Goal: Obtain resource: Download file/media

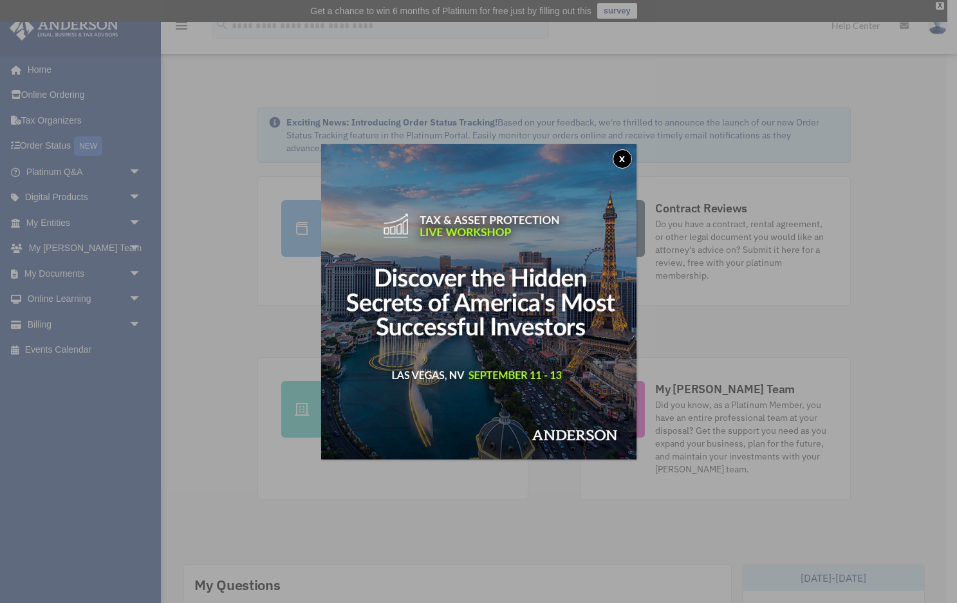
click at [625, 158] on button "x" at bounding box center [622, 158] width 19 height 19
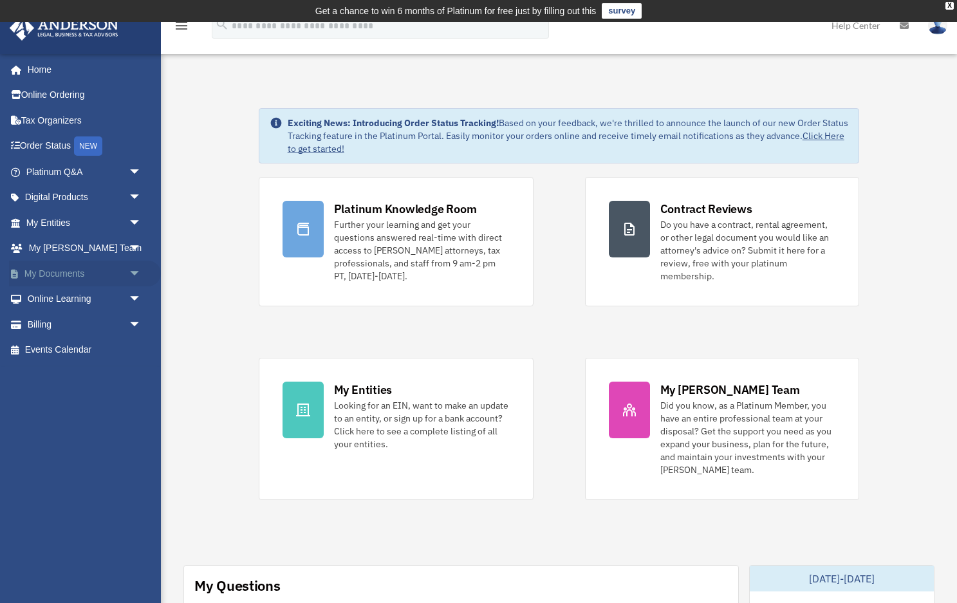
click at [70, 270] on link "My Documents arrow_drop_down" at bounding box center [85, 274] width 152 height 26
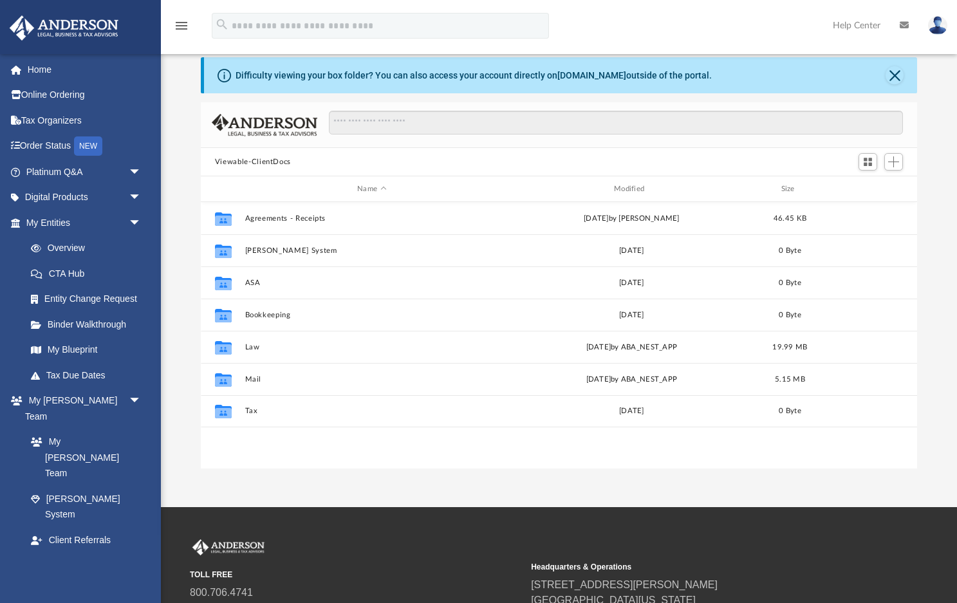
scroll to position [44, 0]
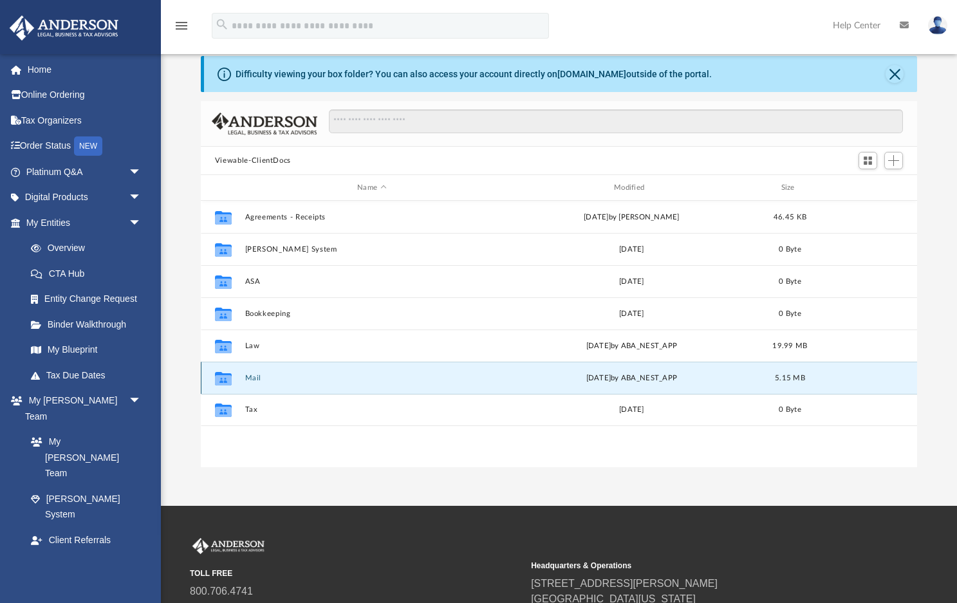
click at [247, 375] on button "Mail" at bounding box center [372, 378] width 254 height 8
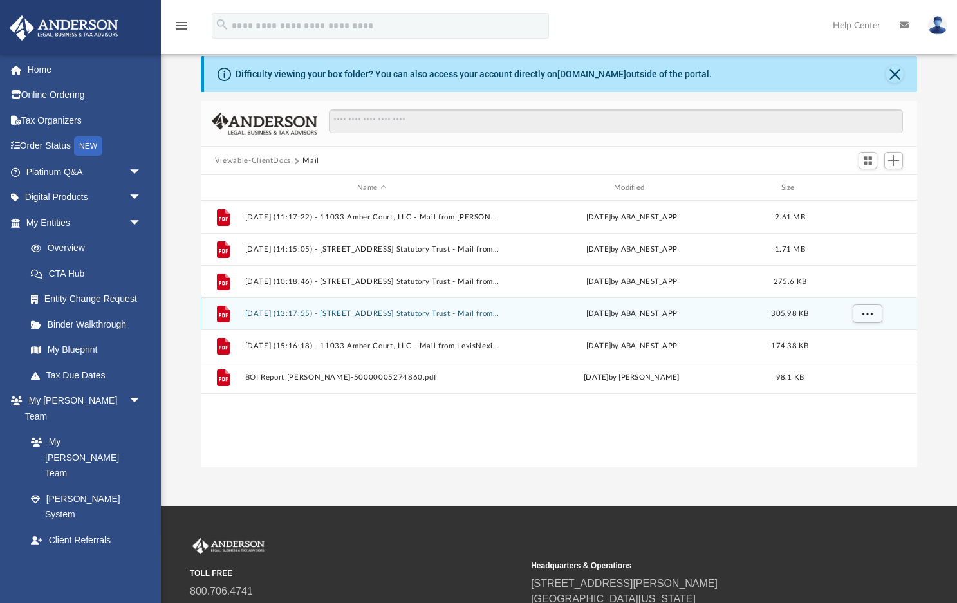
click at [352, 318] on div "File [DATE] (13:17:55) - [STREET_ADDRESS] Statutory Trust - Mail from [STREET_A…" at bounding box center [559, 313] width 717 height 32
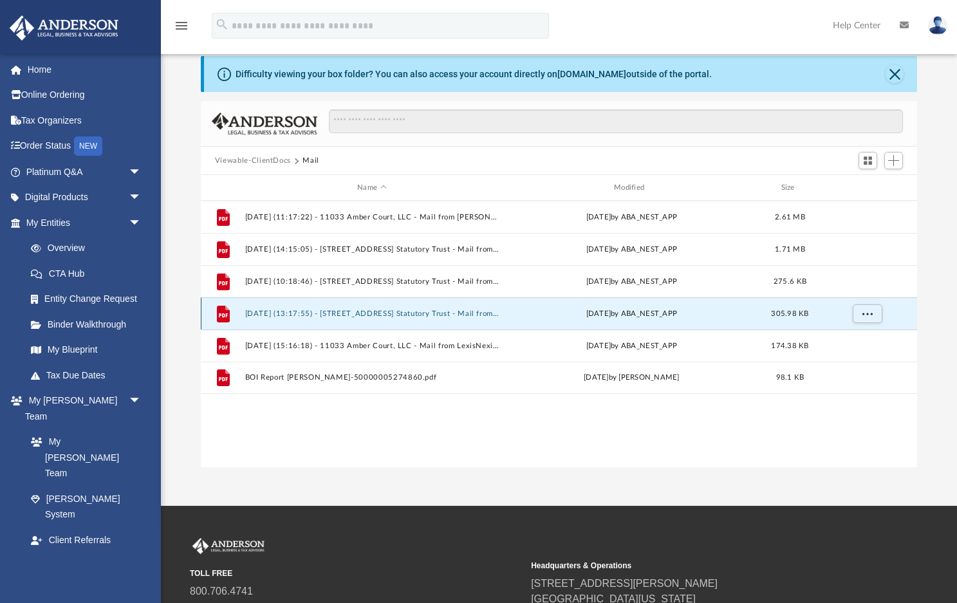
click at [360, 315] on button "[DATE] (13:17:55) - [STREET_ADDRESS] Statutory Trust - Mail from [STREET_ADDRES…" at bounding box center [372, 314] width 254 height 8
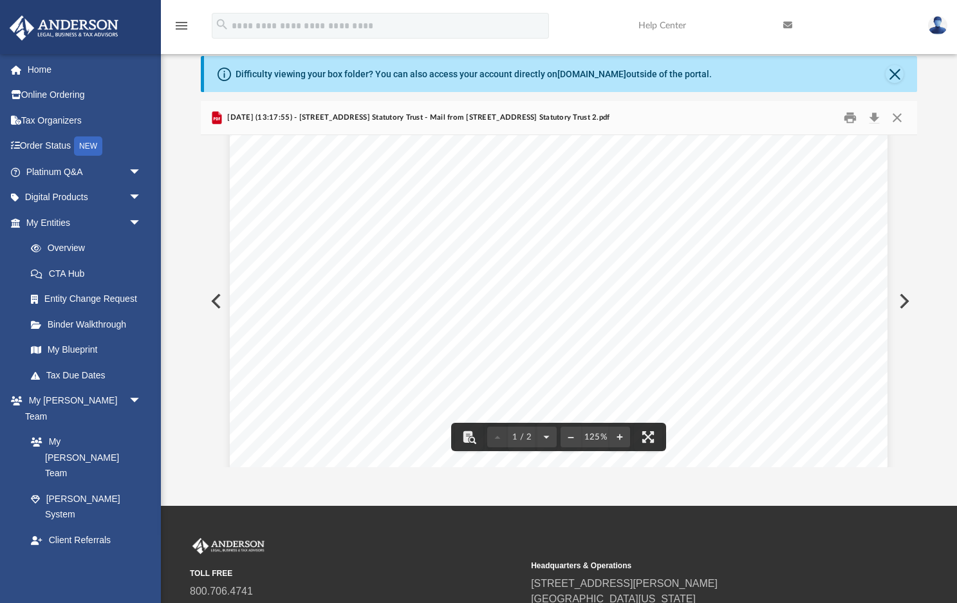
scroll to position [22, 0]
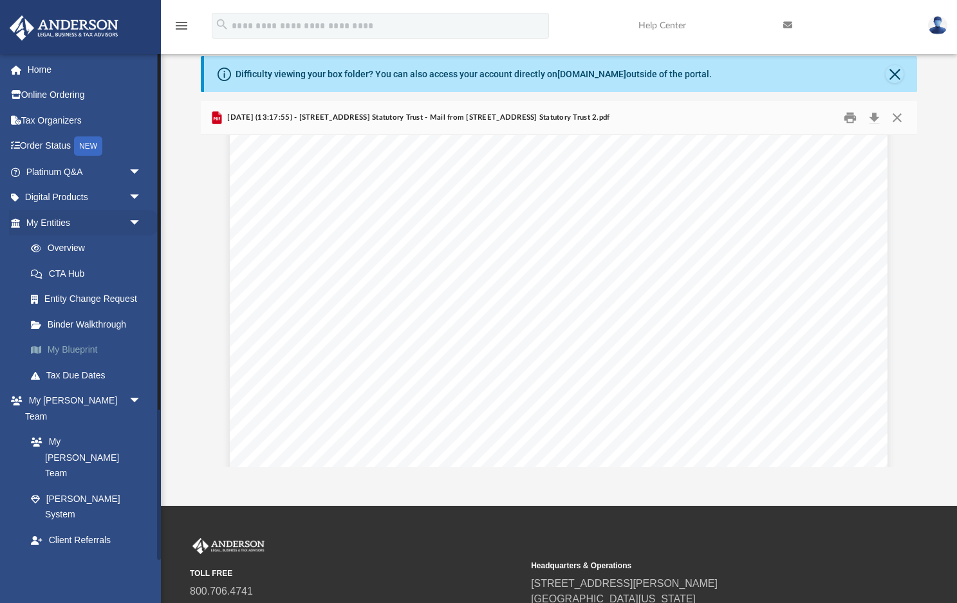
click at [71, 350] on link "My Blueprint" at bounding box center [89, 350] width 143 height 26
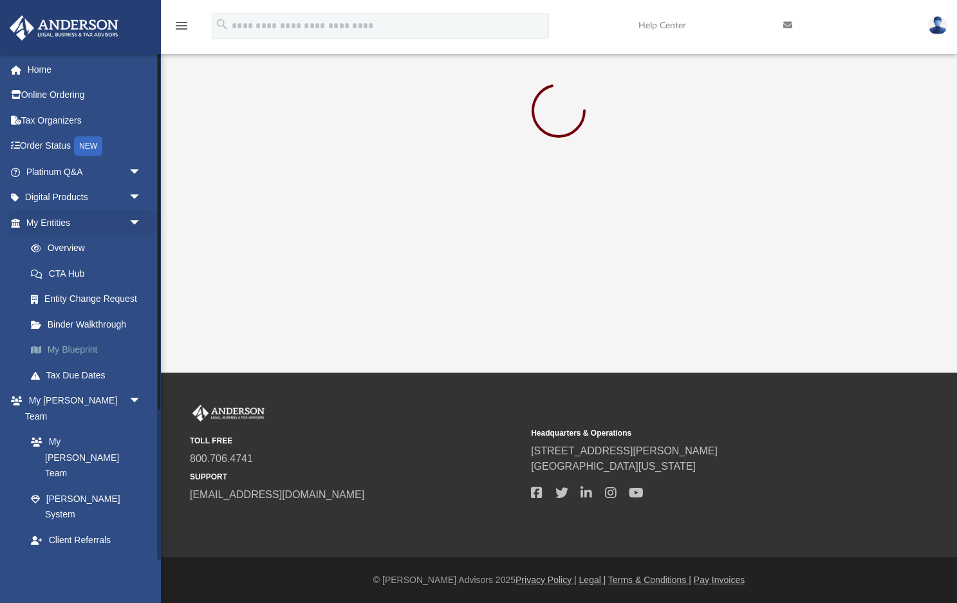
scroll to position [21, 0]
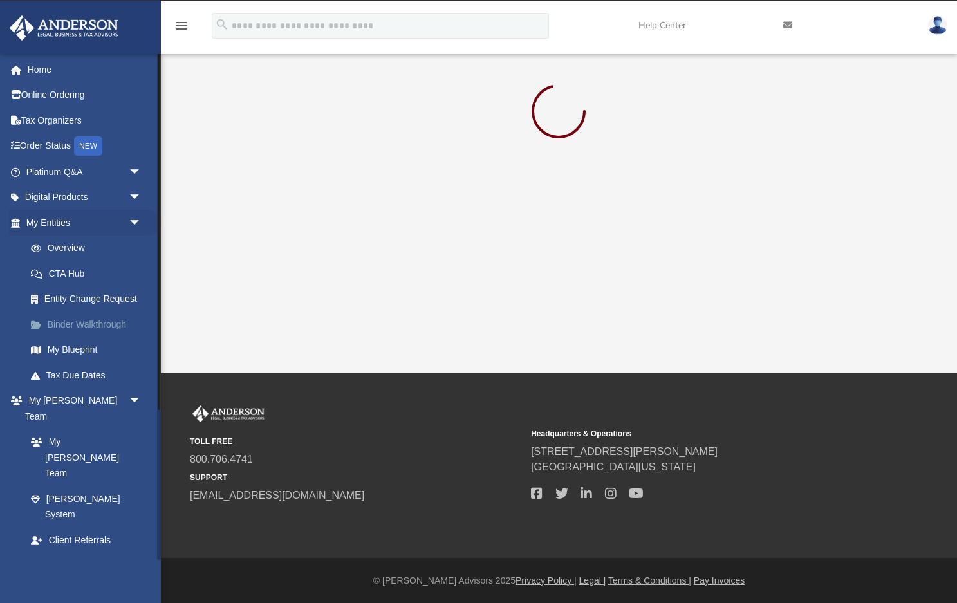
click at [78, 321] on link "Binder Walkthrough" at bounding box center [89, 325] width 143 height 26
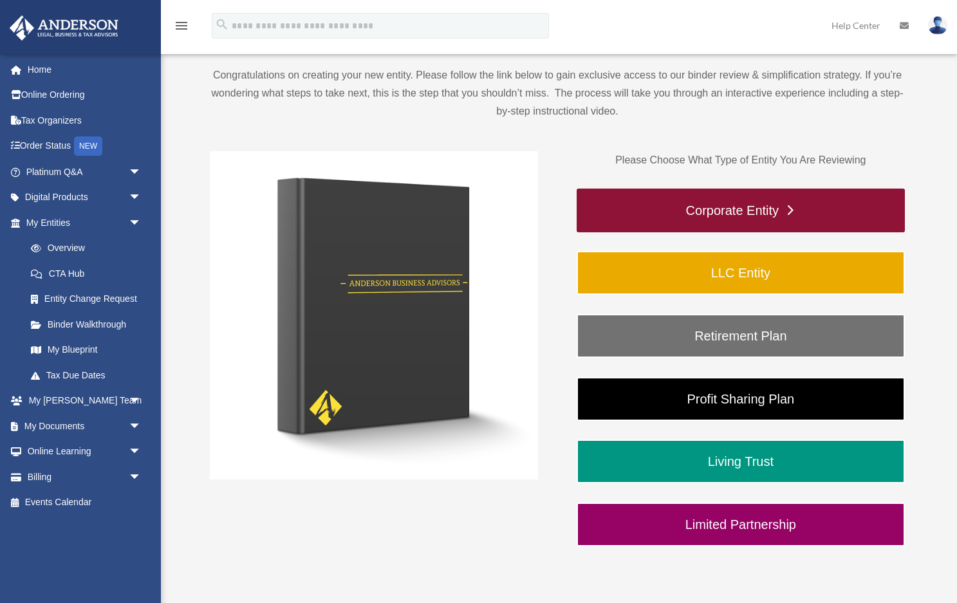
scroll to position [131, 0]
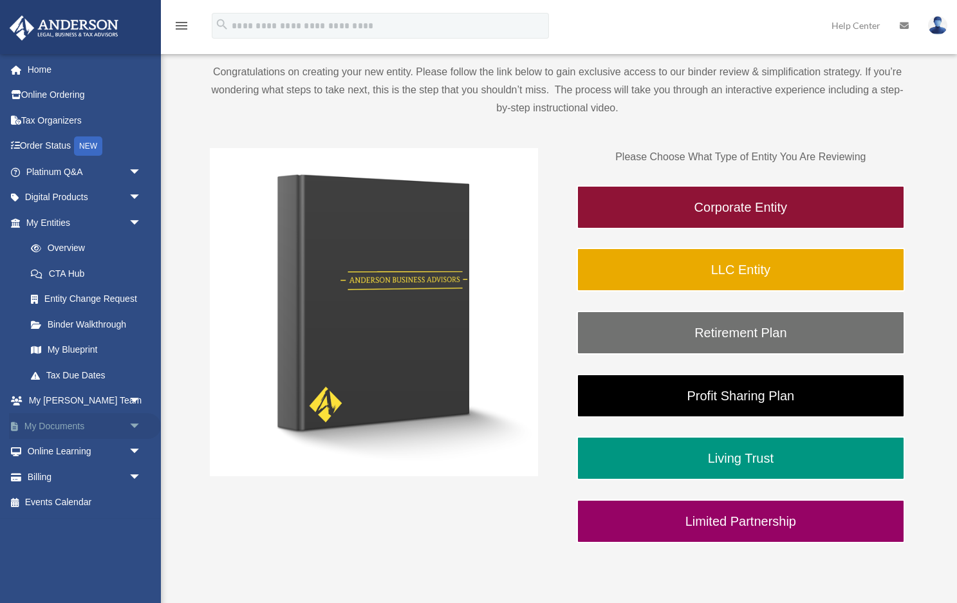
click at [62, 423] on link "My Documents arrow_drop_down" at bounding box center [85, 426] width 152 height 26
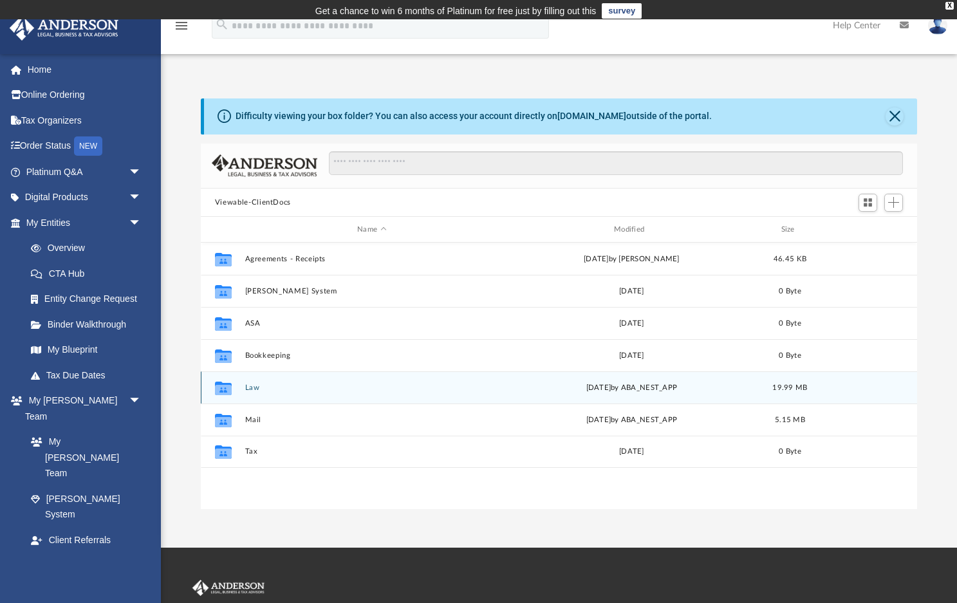
scroll to position [292, 717]
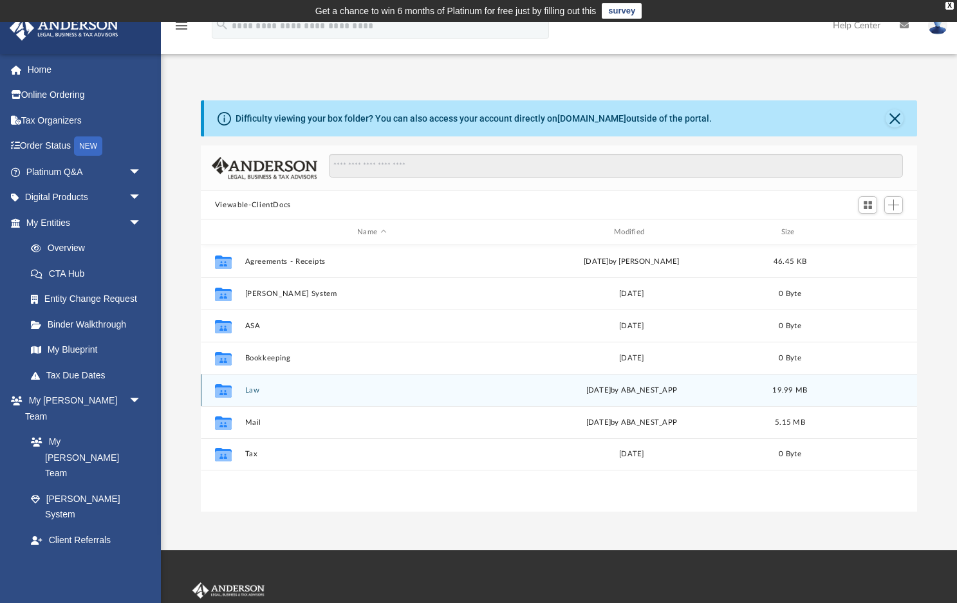
click at [320, 398] on div "Collaborated Folder Law Mon Aug 4 2025 by ABA_NEST_APP 19.99 MB" at bounding box center [559, 390] width 717 height 32
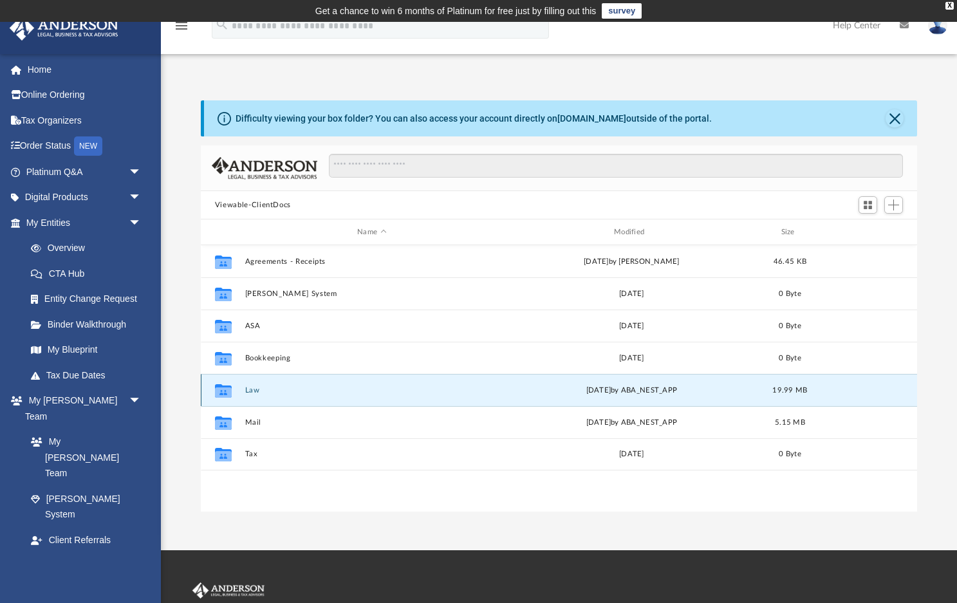
click at [253, 391] on button "Law" at bounding box center [372, 390] width 254 height 8
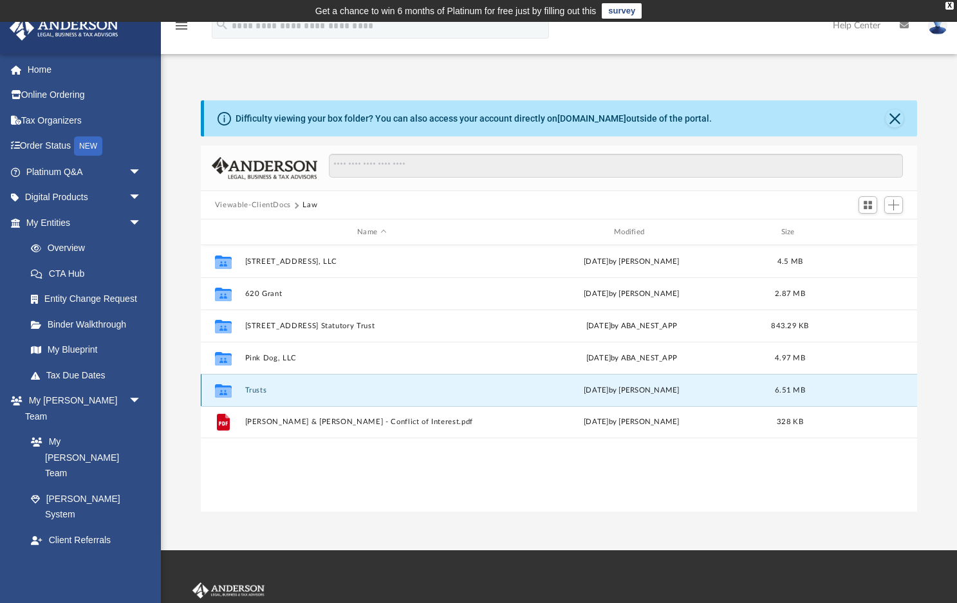
click at [255, 390] on button "Trusts" at bounding box center [372, 390] width 254 height 8
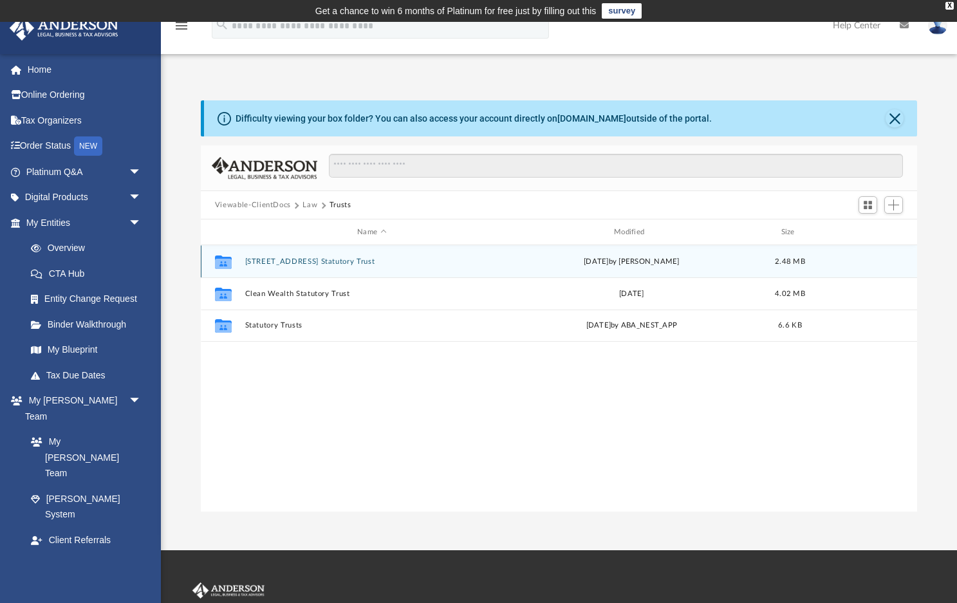
click at [314, 263] on button "620 Grant Street Statutory Trust" at bounding box center [372, 262] width 254 height 8
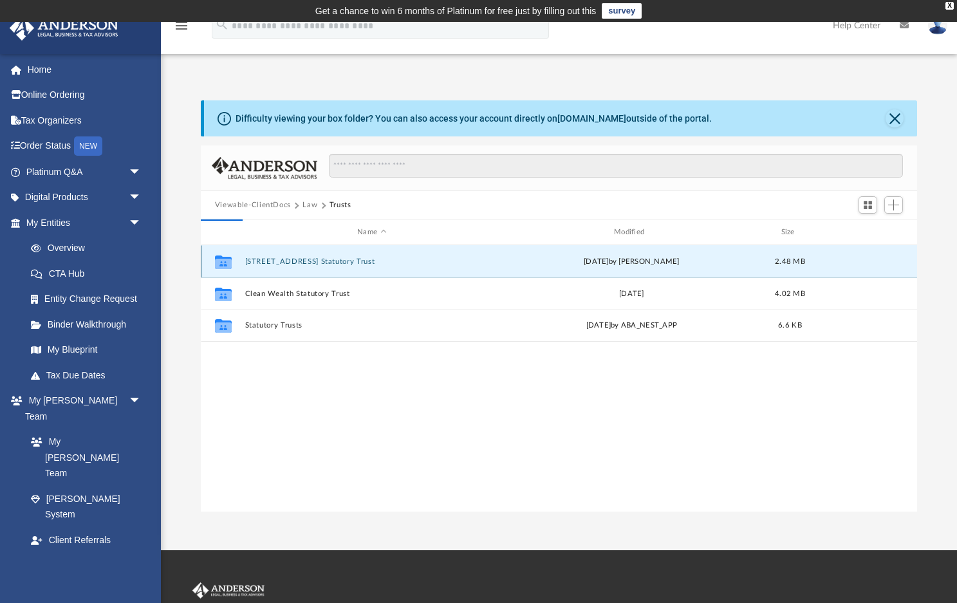
click at [314, 263] on button "620 Grant Street Statutory Trust" at bounding box center [372, 262] width 254 height 8
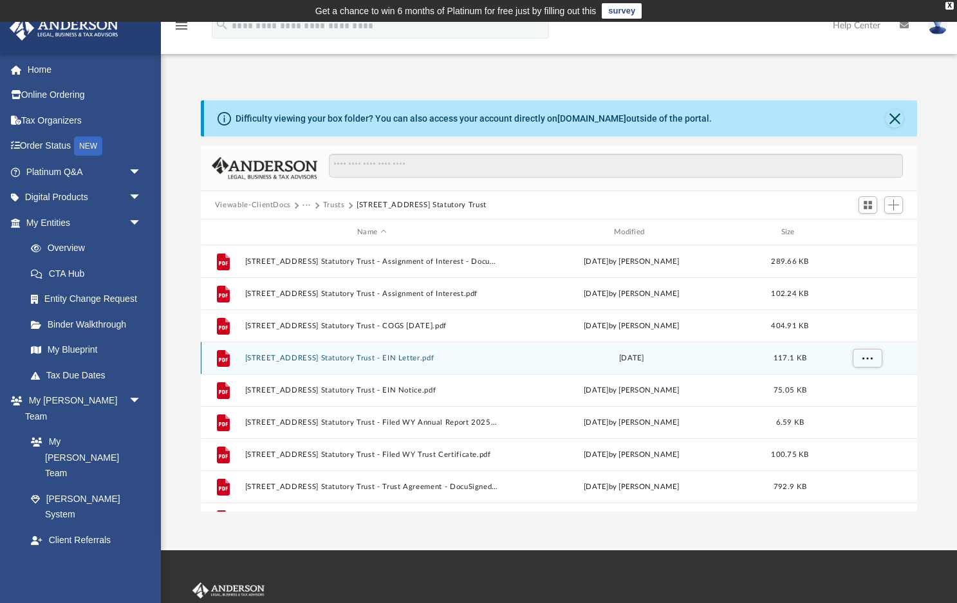
click at [393, 361] on button "620 Grant Street Statutory Trust - EIN Letter.pdf" at bounding box center [372, 358] width 254 height 8
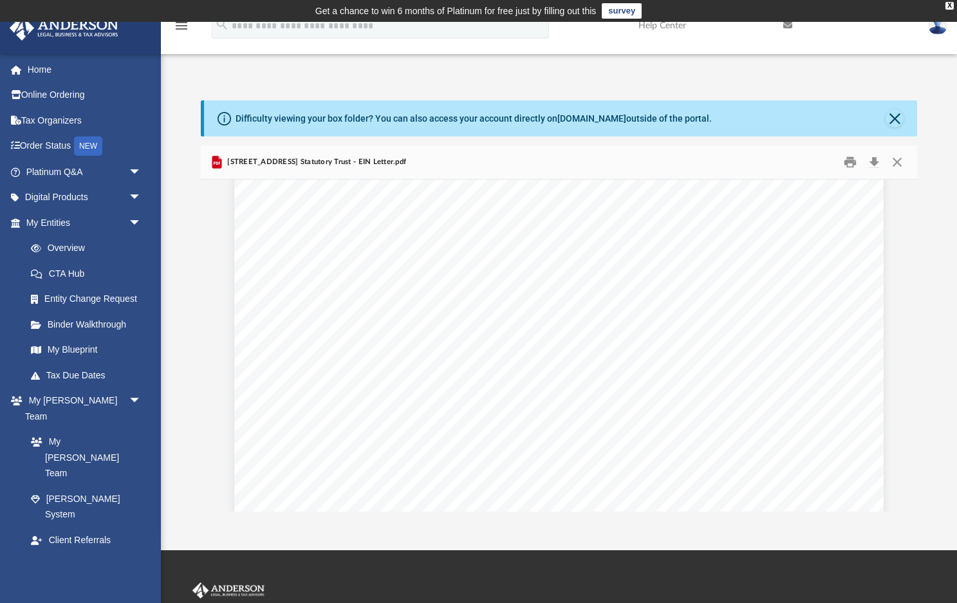
scroll to position [55, 0]
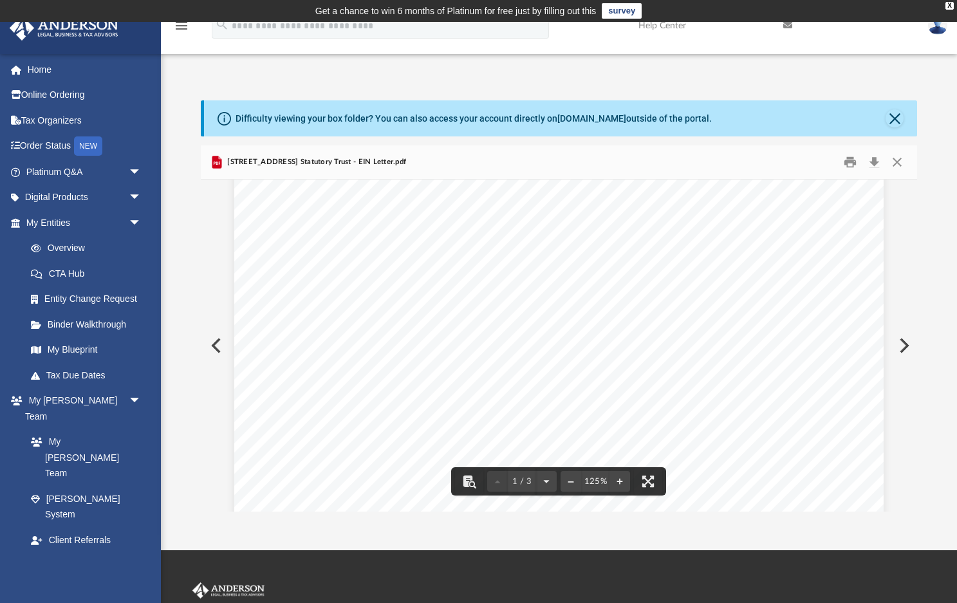
drag, startPoint x: 724, startPoint y: 263, endPoint x: 661, endPoint y: 261, distance: 63.1
click at [661, 261] on div "Page 1" at bounding box center [559, 558] width 650 height 849
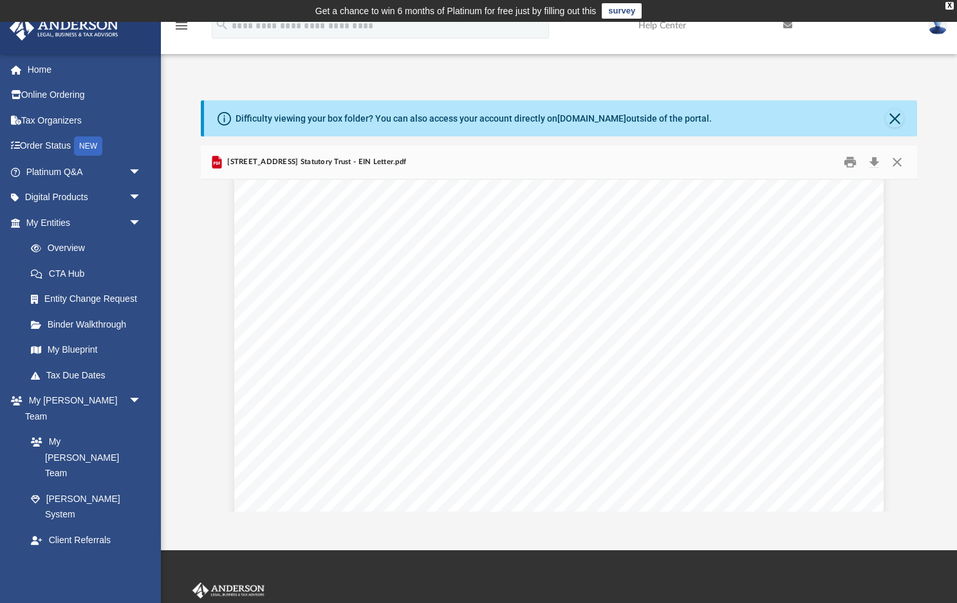
scroll to position [73, 0]
